Goal: Find specific page/section: Find specific page/section

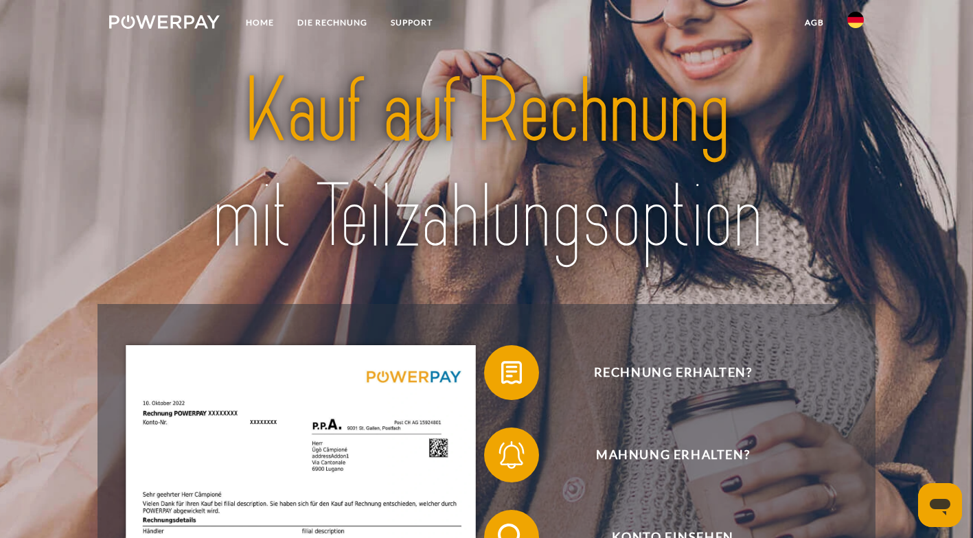
click at [257, 21] on link "Home" at bounding box center [259, 22] width 51 height 25
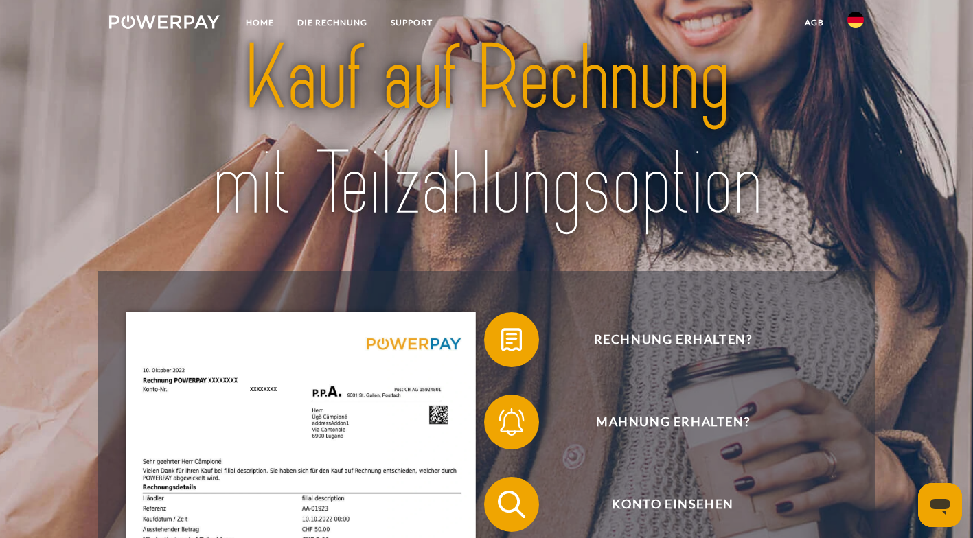
click at [331, 21] on link "DIE RECHNUNG" at bounding box center [332, 22] width 93 height 25
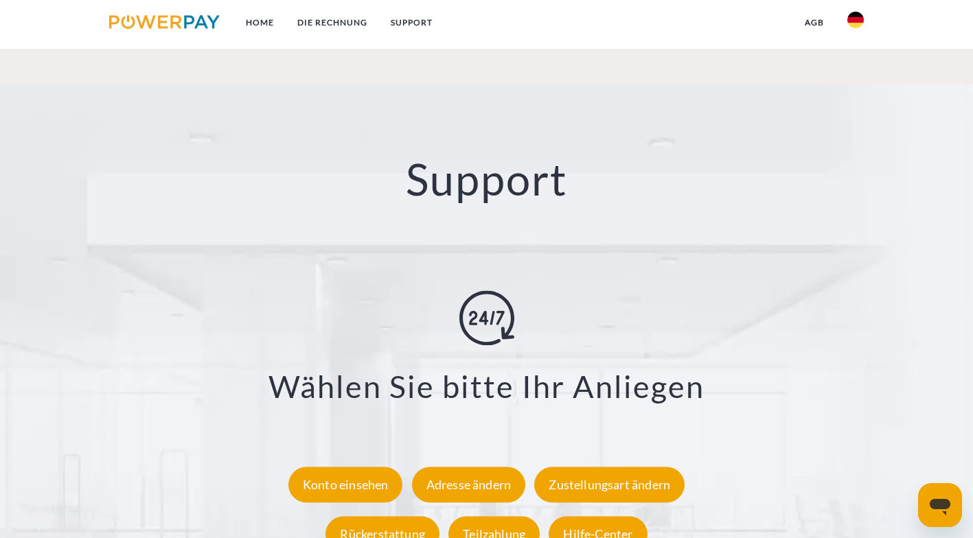
scroll to position [2560, 0]
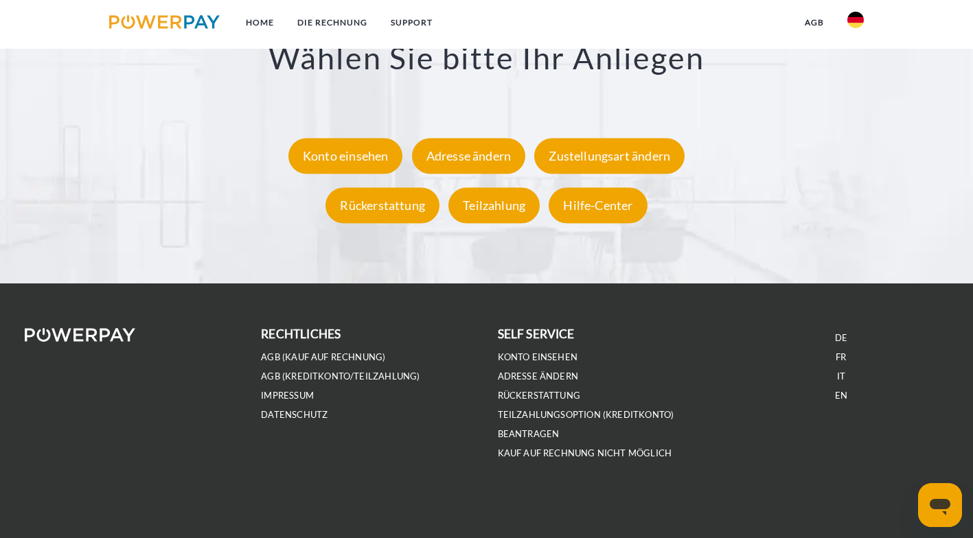
click at [544, 360] on link "Konto einsehen" at bounding box center [538, 357] width 80 height 12
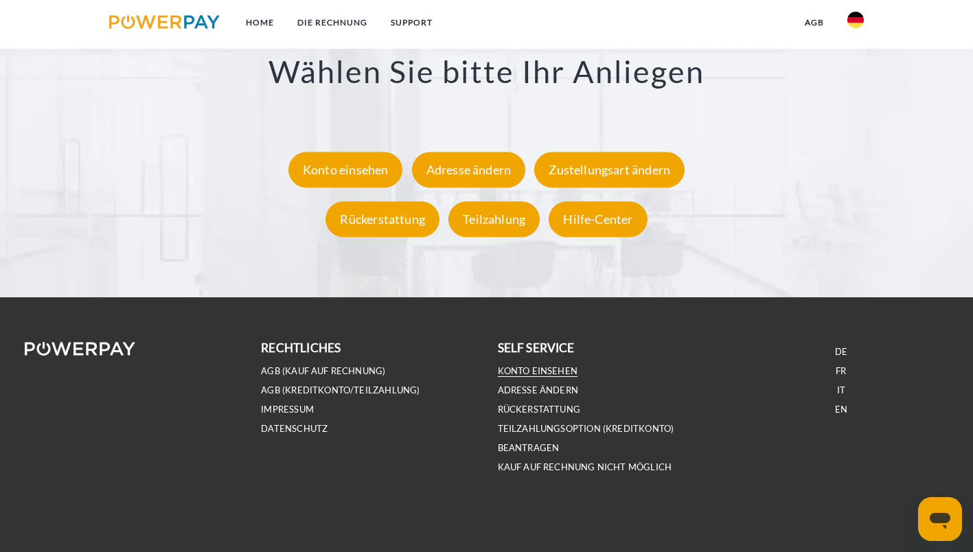
scroll to position [2549, 0]
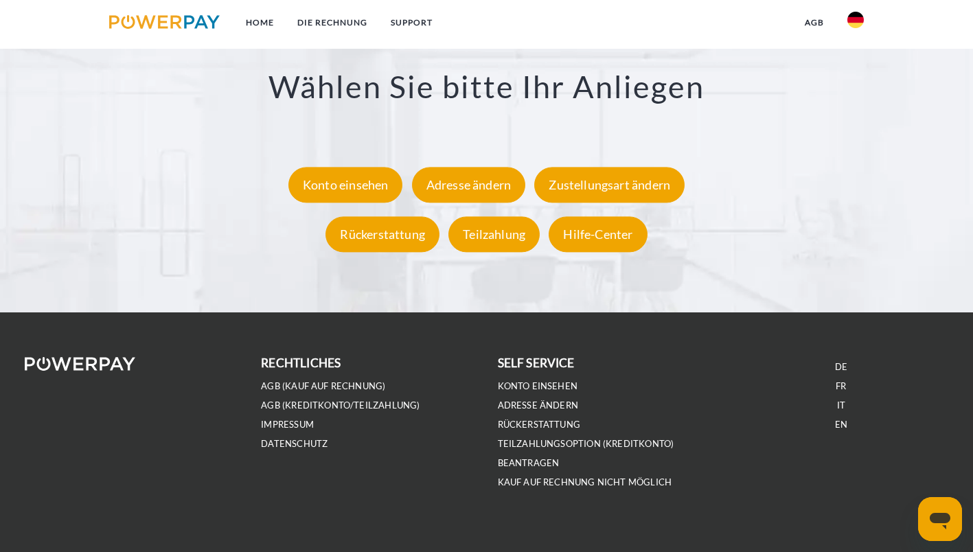
scroll to position [2549, 0]
